Goal: Task Accomplishment & Management: Manage account settings

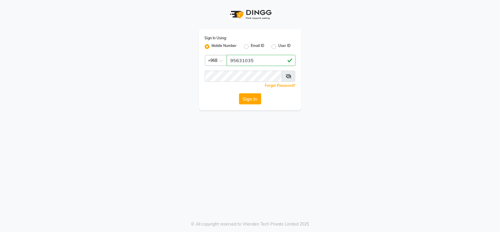
type input "95631035"
click at [222, 84] on div "Forgot Password?" at bounding box center [250, 85] width 91 height 6
click at [291, 76] on icon at bounding box center [289, 76] width 6 height 5
click at [289, 79] on span at bounding box center [288, 76] width 13 height 11
click at [289, 75] on icon at bounding box center [288, 76] width 5 height 5
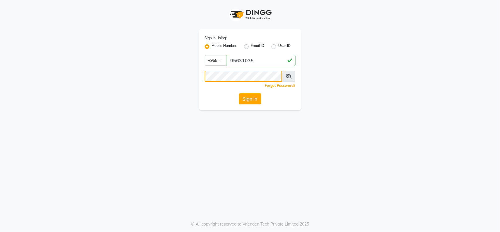
click at [239, 93] on button "Sign In" at bounding box center [250, 98] width 22 height 11
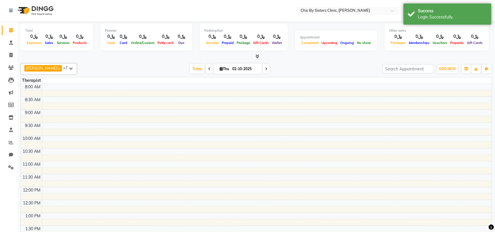
select select "en"
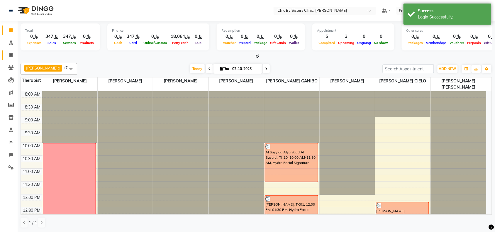
click at [9, 50] on link "Invoice" at bounding box center [9, 55] width 14 height 10
select select "6348"
select select "service"
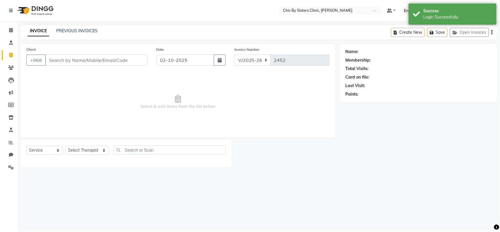
click at [65, 28] on div "PREVIOUS INVOICES" at bounding box center [76, 31] width 41 height 6
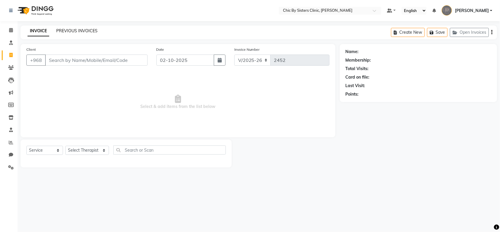
click at [67, 29] on link "PREVIOUS INVOICES" at bounding box center [76, 30] width 41 height 5
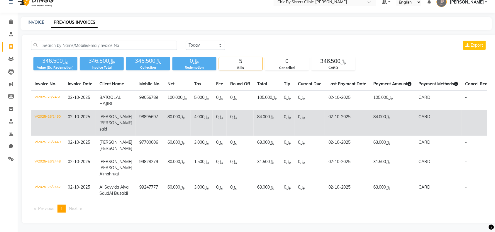
scroll to position [33, 0]
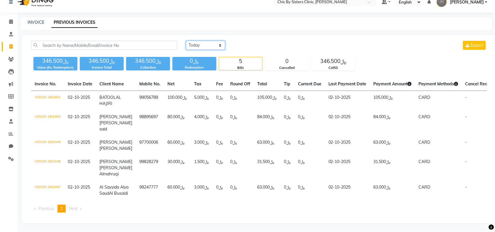
click at [204, 41] on select "[DATE] [DATE] Custom Range" at bounding box center [205, 45] width 39 height 9
click at [186, 41] on select "[DATE] [DATE] Custom Range" at bounding box center [205, 45] width 39 height 9
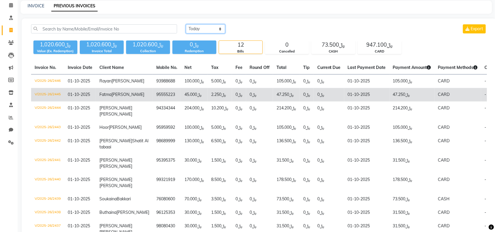
scroll to position [0, 0]
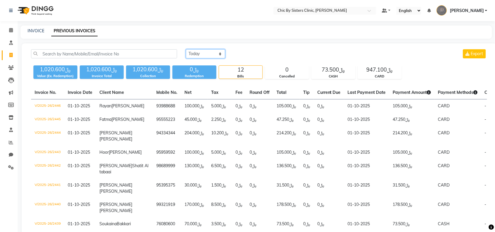
click at [207, 57] on select "[DATE] [DATE] Custom Range" at bounding box center [205, 53] width 39 height 9
select select "range"
click at [186, 49] on select "[DATE] [DATE] Custom Range" at bounding box center [205, 53] width 39 height 9
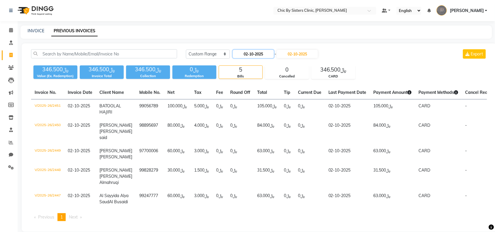
click at [243, 53] on input "02-10-2025" at bounding box center [253, 54] width 41 height 8
select select "10"
select select "2025"
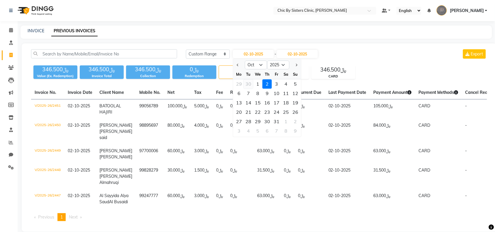
click at [247, 84] on div "30" at bounding box center [248, 83] width 9 height 9
type input "[DATE]"
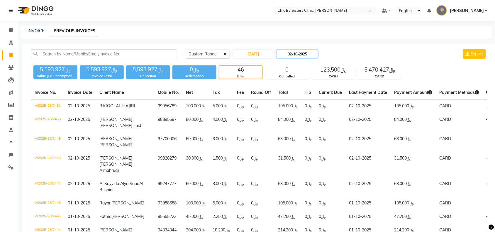
click at [289, 52] on input "02-10-2025" at bounding box center [297, 54] width 41 height 8
select select "10"
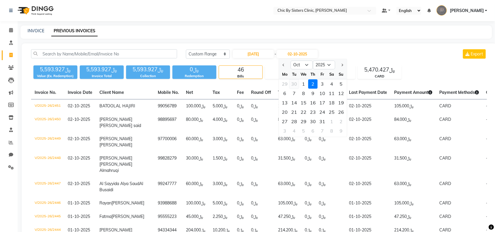
click at [294, 84] on div "30" at bounding box center [294, 83] width 9 height 9
type input "[DATE]"
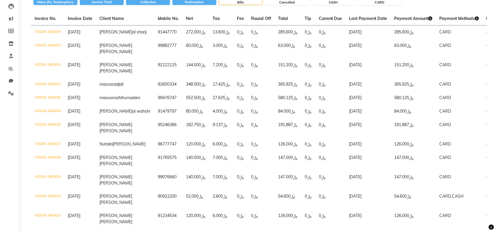
scroll to position [76, 0]
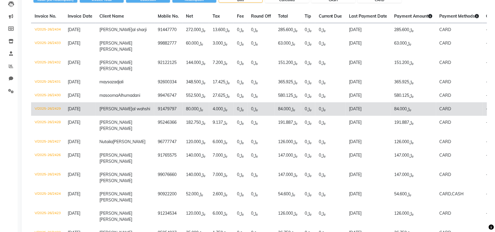
click at [41, 116] on td "V/2025-26/2429" at bounding box center [47, 108] width 33 height 13
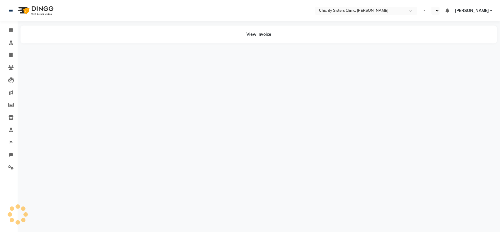
select select "en"
